Goal: Navigation & Orientation: Find specific page/section

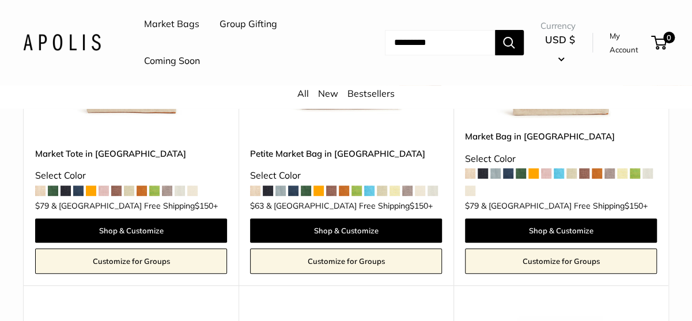
scroll to position [2133, 0]
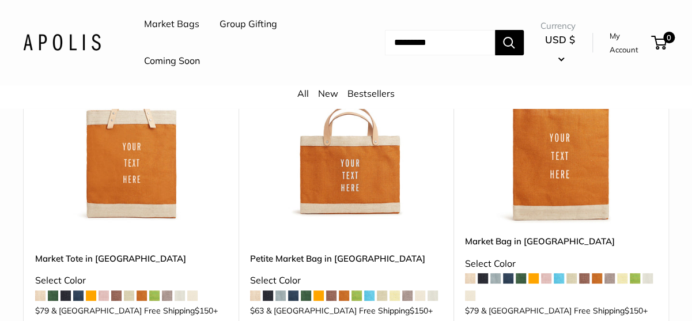
click at [172, 22] on link "Market Bags" at bounding box center [171, 24] width 55 height 17
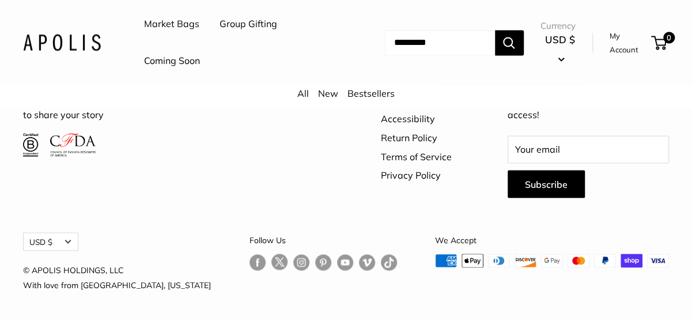
scroll to position [3114, 0]
click at [413, 72] on link "About Us" at bounding box center [424, 63] width 86 height 18
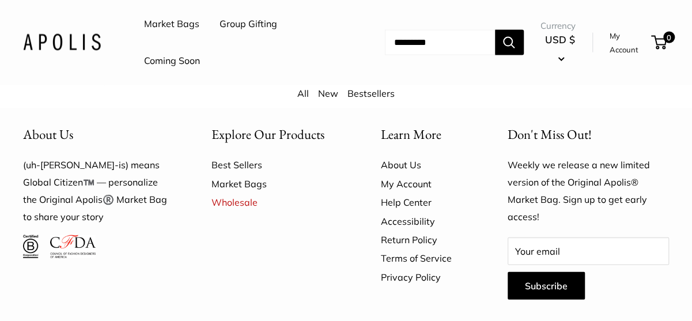
scroll to position [3183, 0]
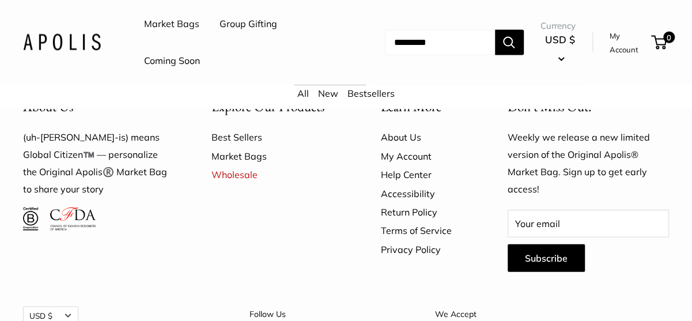
click at [161, 23] on link "Market Bags" at bounding box center [171, 24] width 55 height 17
